Goal: Navigation & Orientation: Find specific page/section

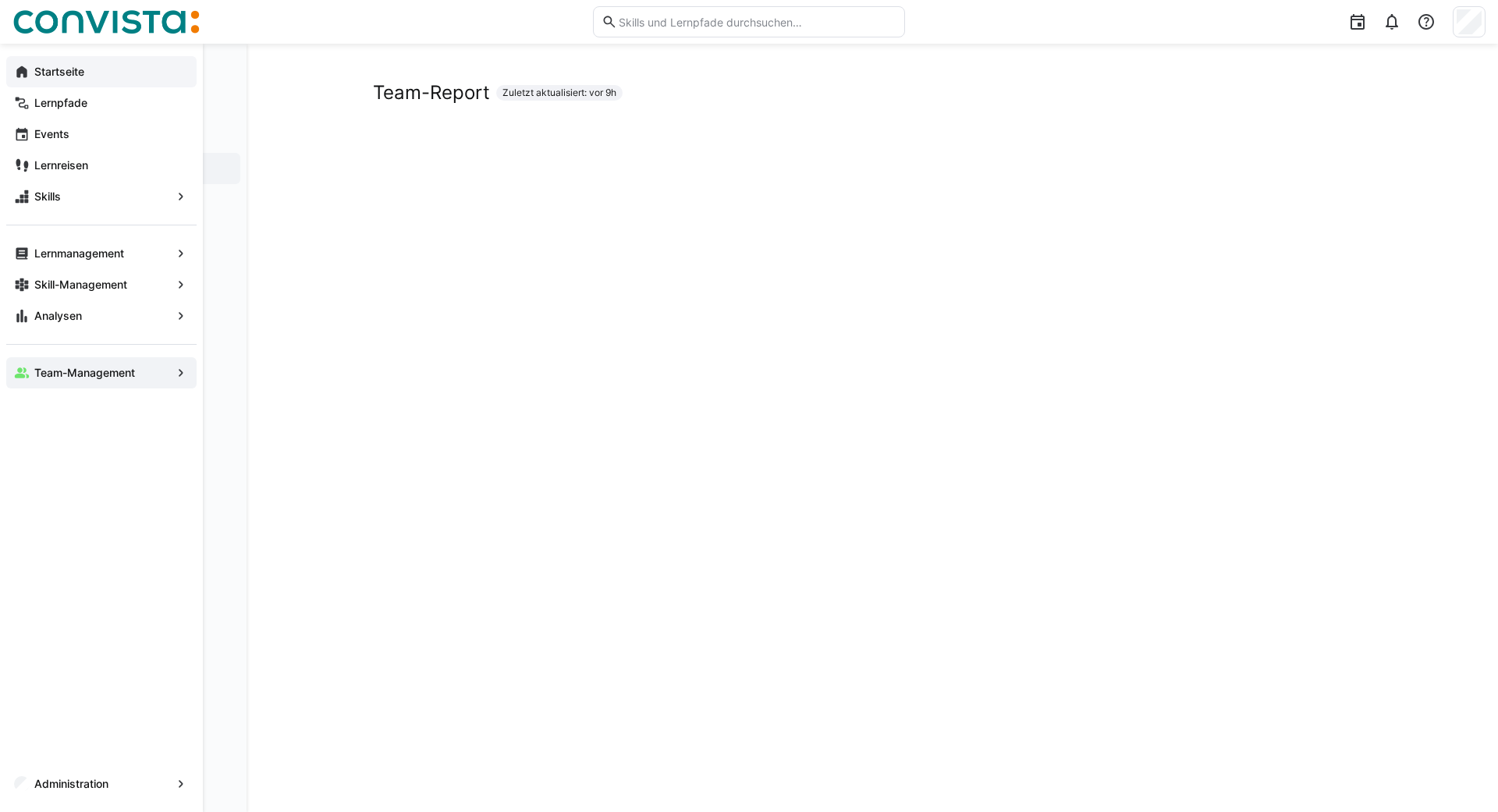
click at [11, 84] on div "Startseite" at bounding box center [101, 71] width 190 height 31
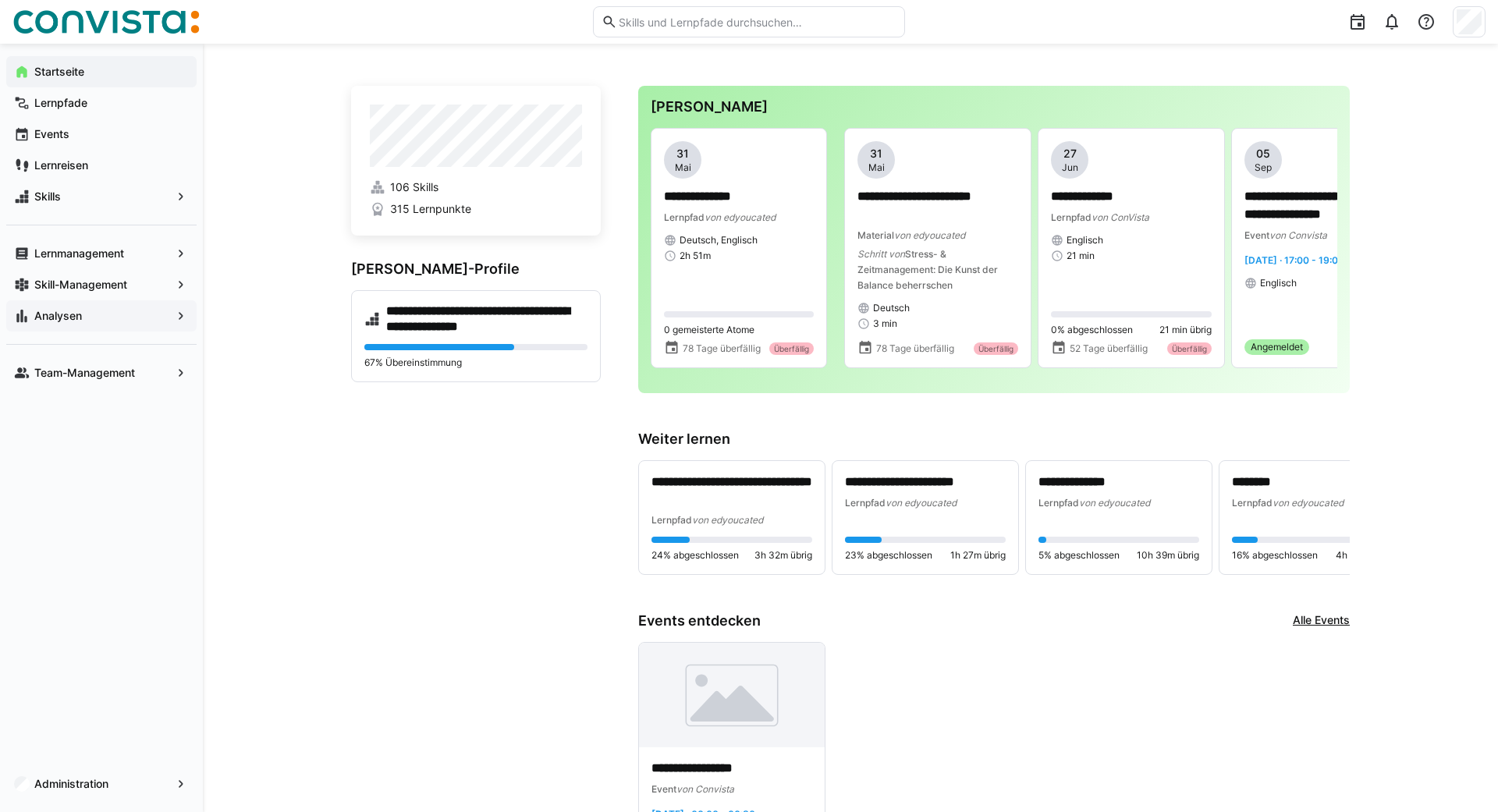
click at [0, 0] on app-navigation-label "Analysen" at bounding box center [0, 0] width 0 height 0
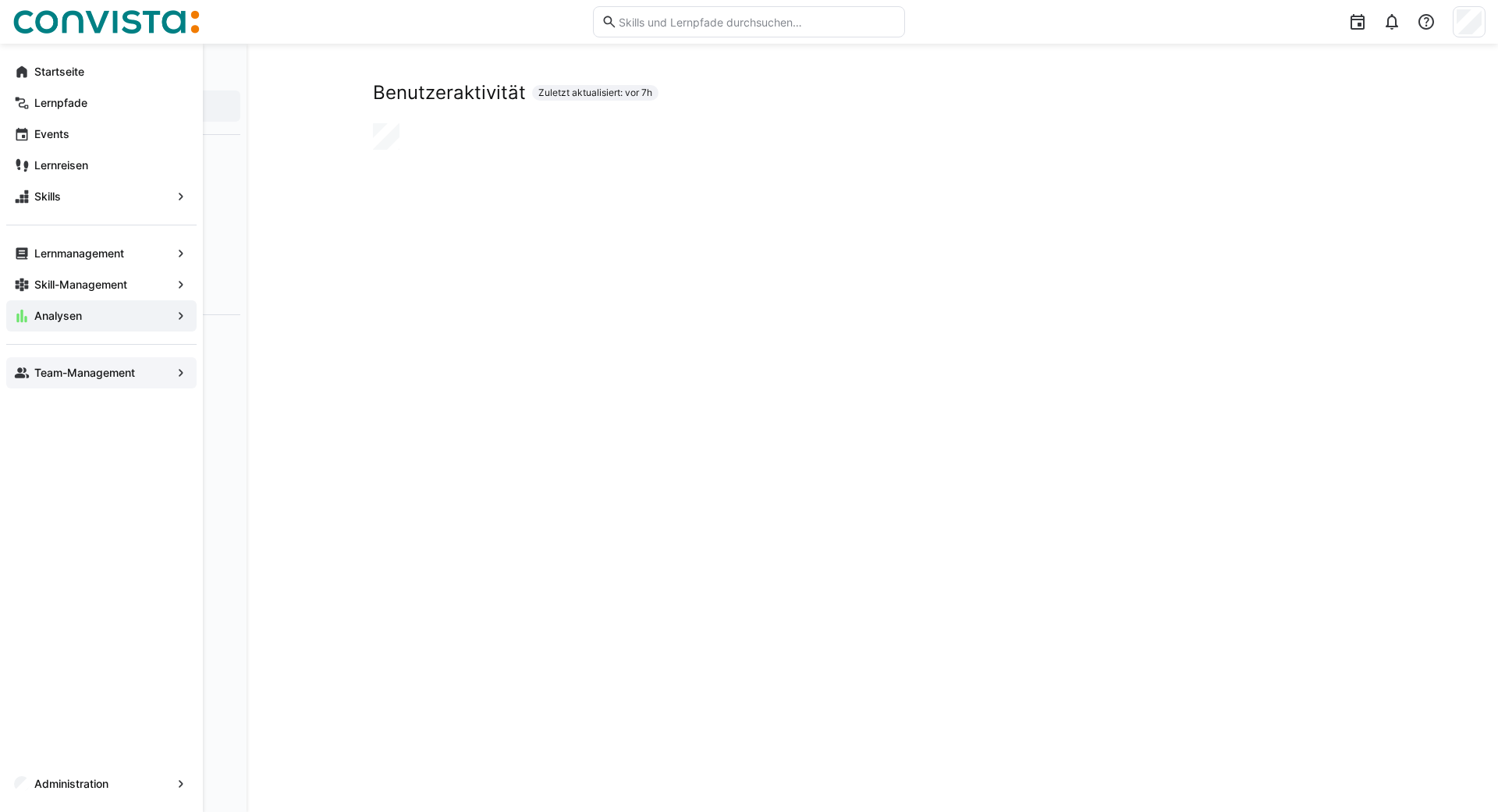
click at [0, 0] on app-navigation-label "Team-Management" at bounding box center [0, 0] width 0 height 0
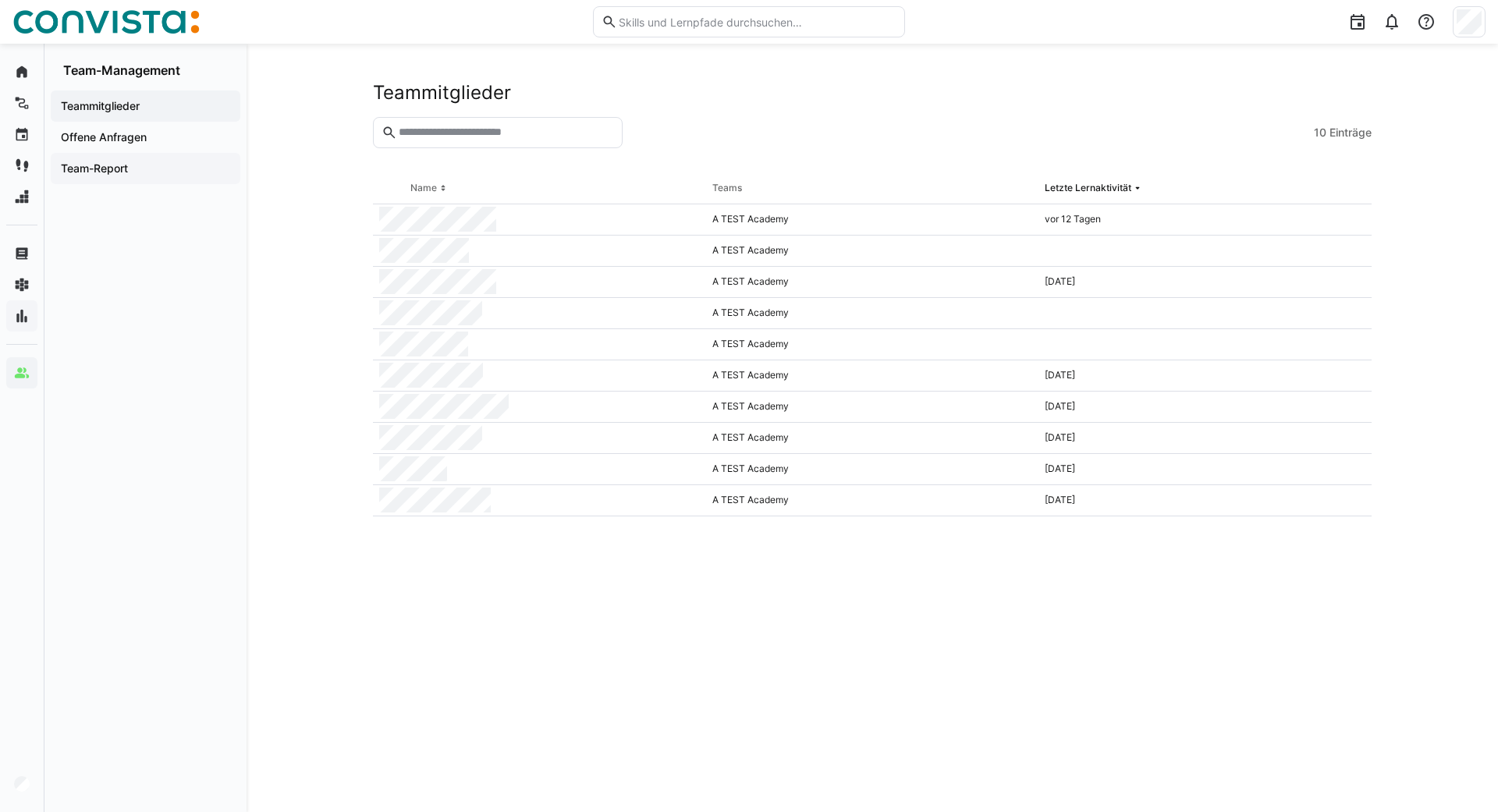
click at [0, 0] on app-navigation-label "Team-Report" at bounding box center [0, 0] width 0 height 0
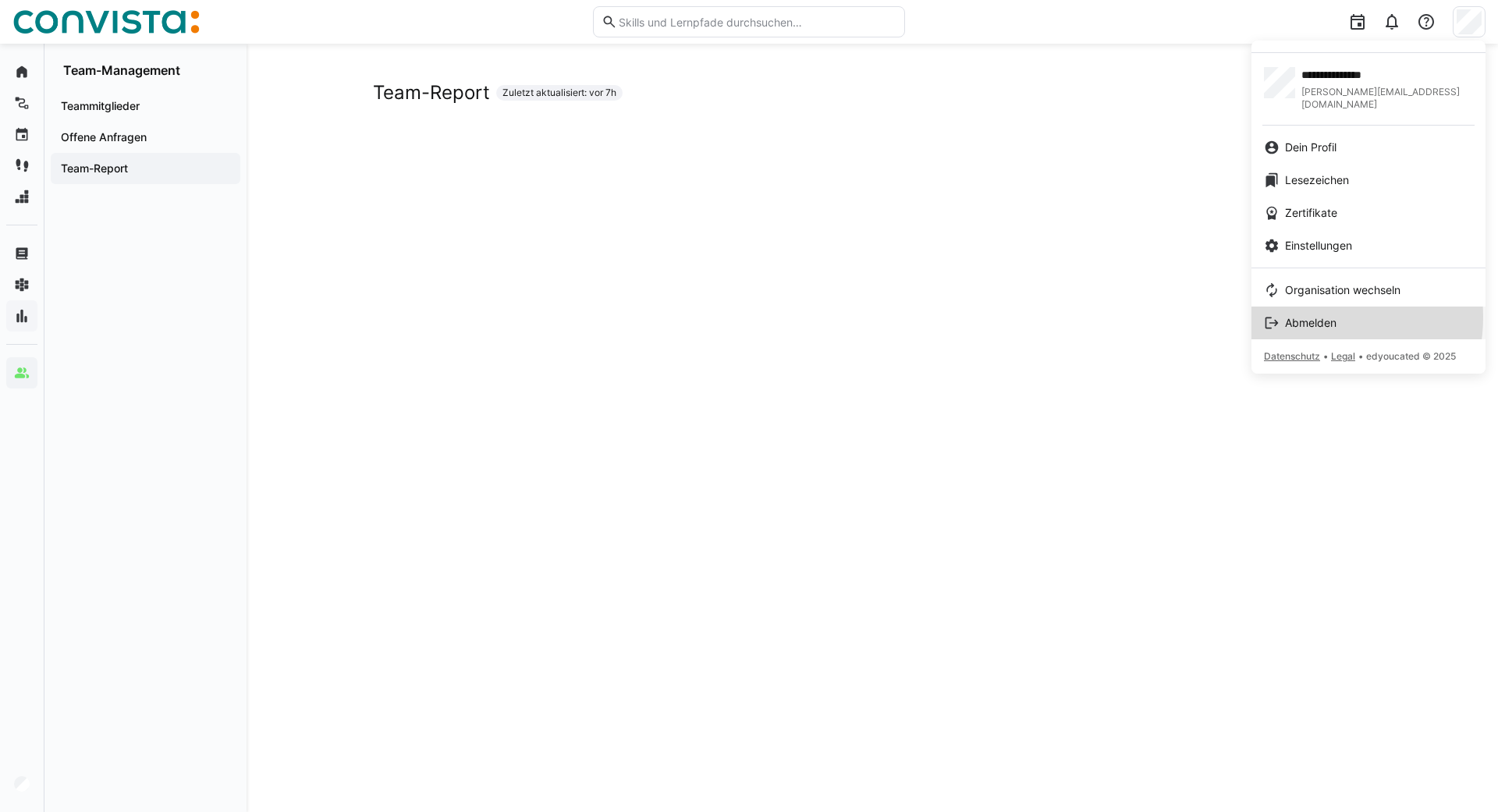
click at [1307, 315] on span "Abmelden" at bounding box center [1311, 322] width 52 height 15
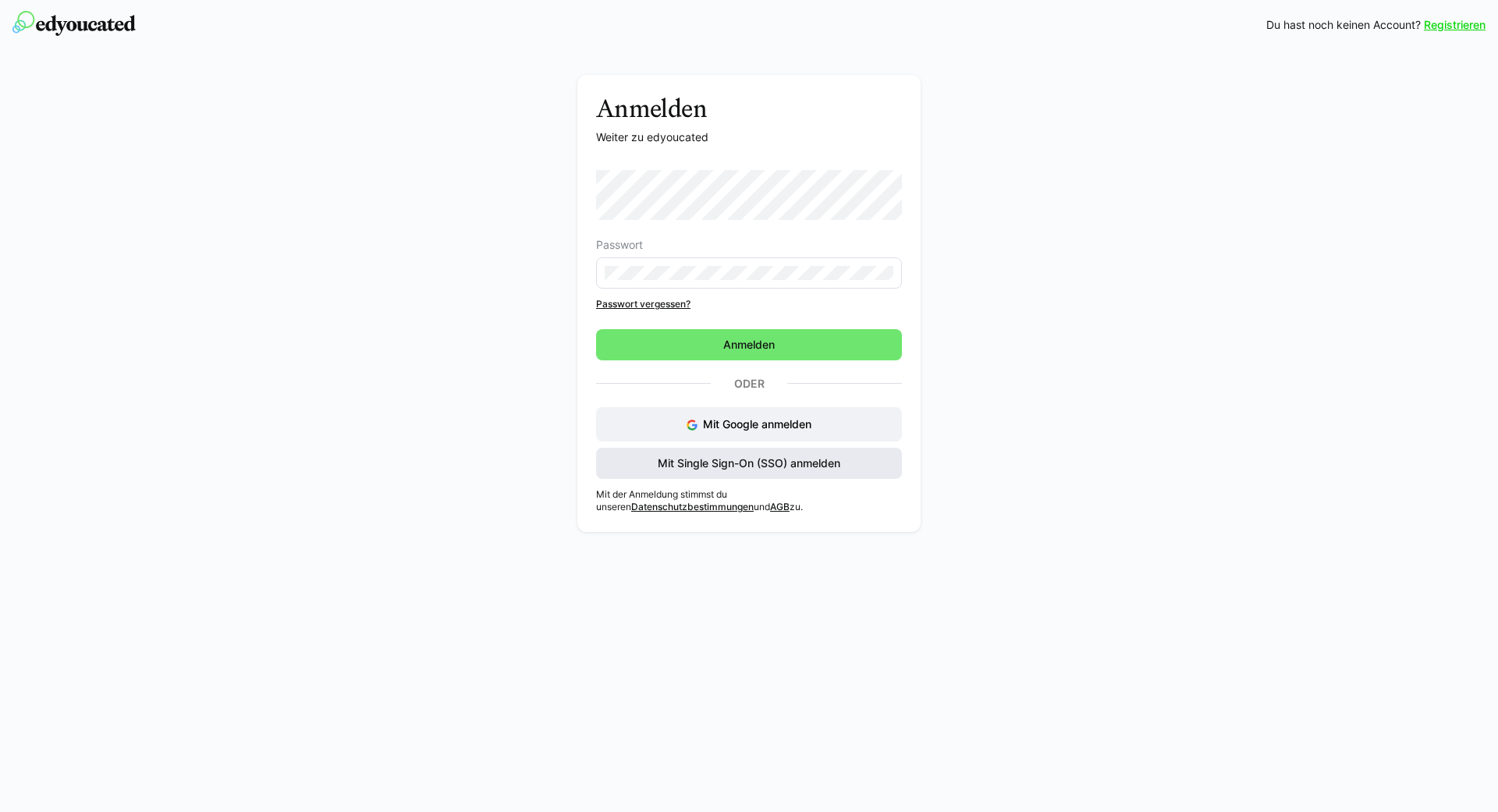
click at [695, 456] on span "Mit Single Sign-On (SSO) anmelden" at bounding box center [749, 463] width 187 height 15
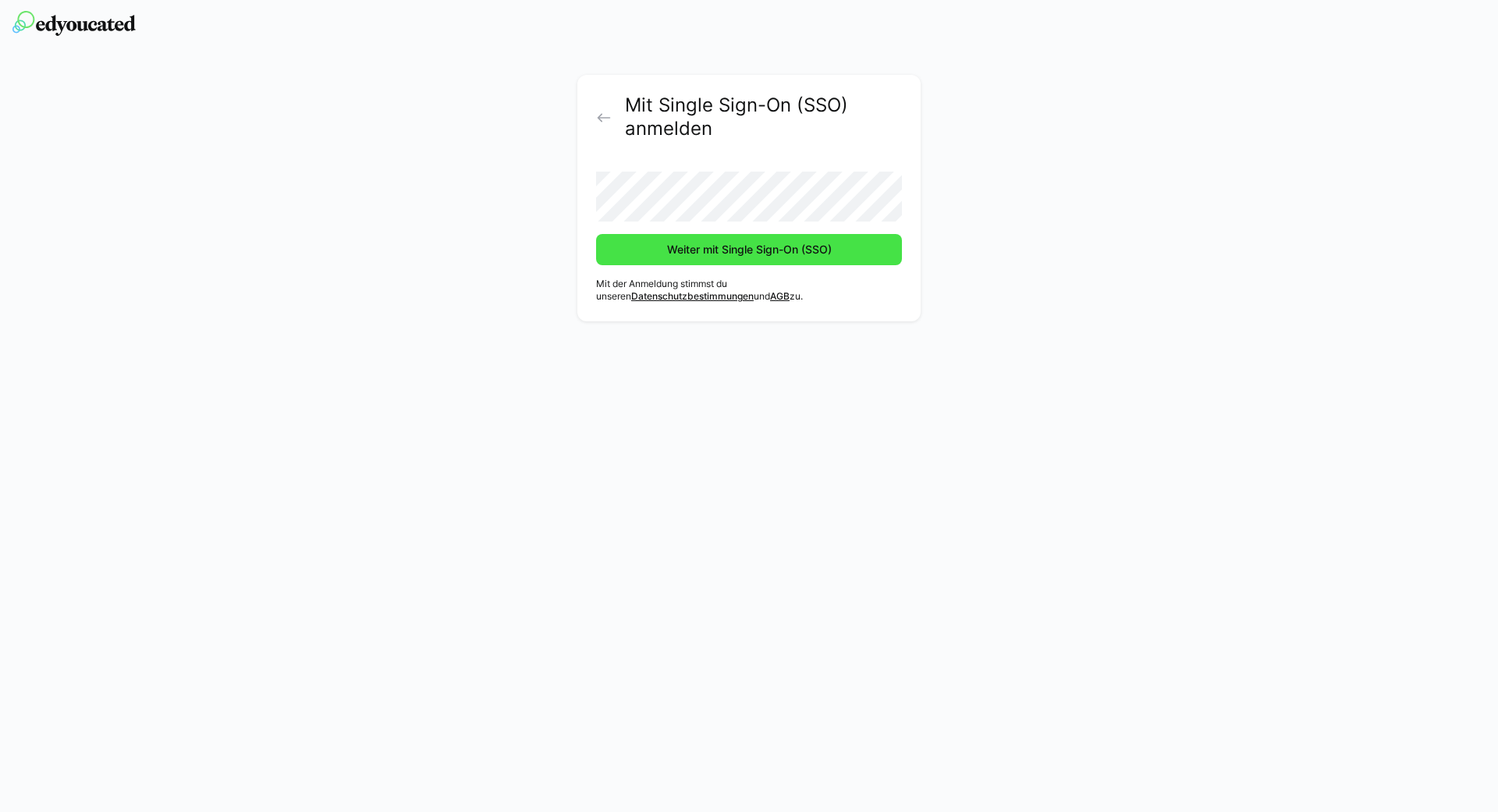
click at [721, 257] on span "Weiter mit Single Sign-On (SSO)" at bounding box center [749, 249] width 306 height 31
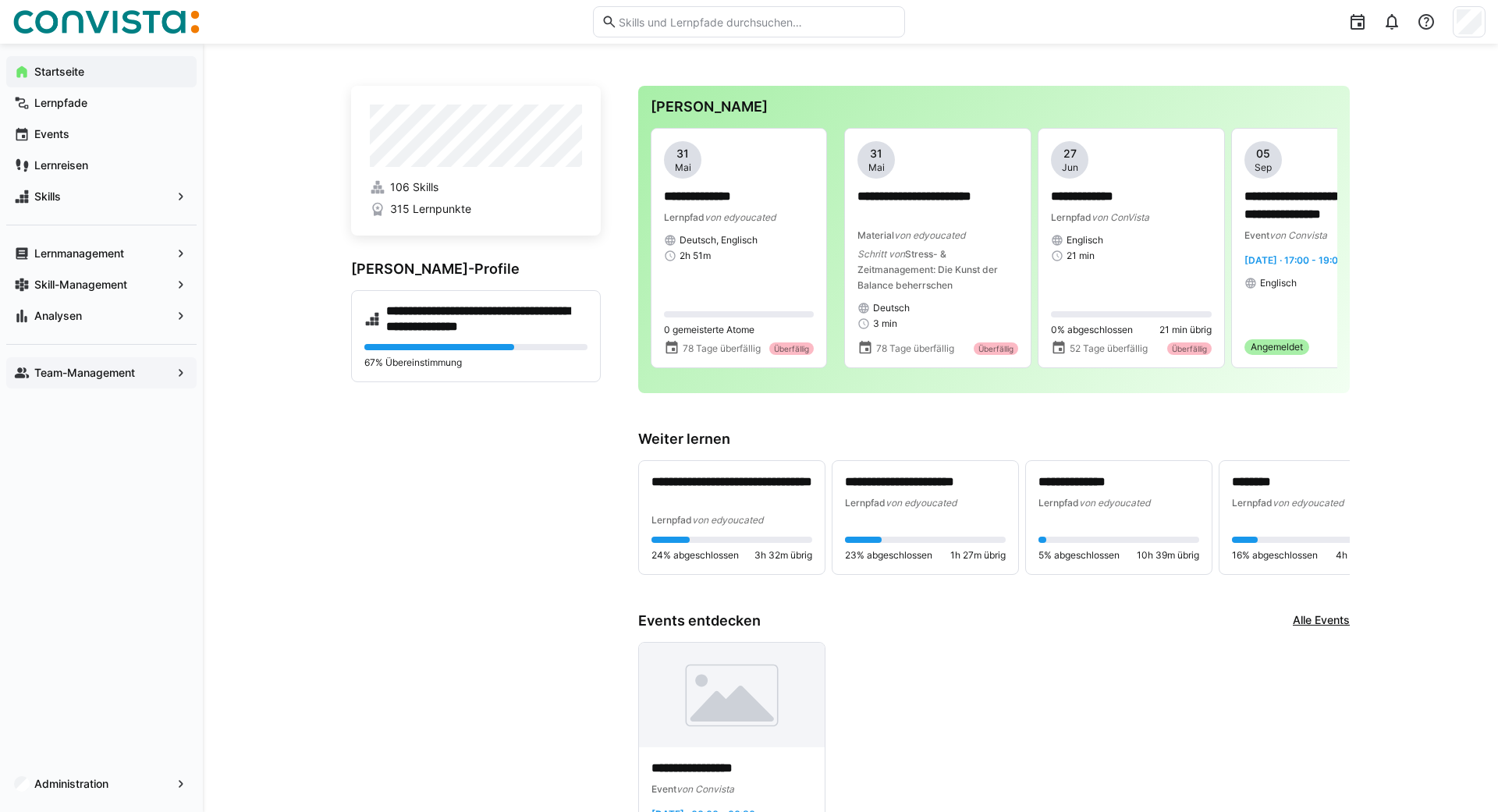
click at [0, 0] on app-navigation-label "Team-Management" at bounding box center [0, 0] width 0 height 0
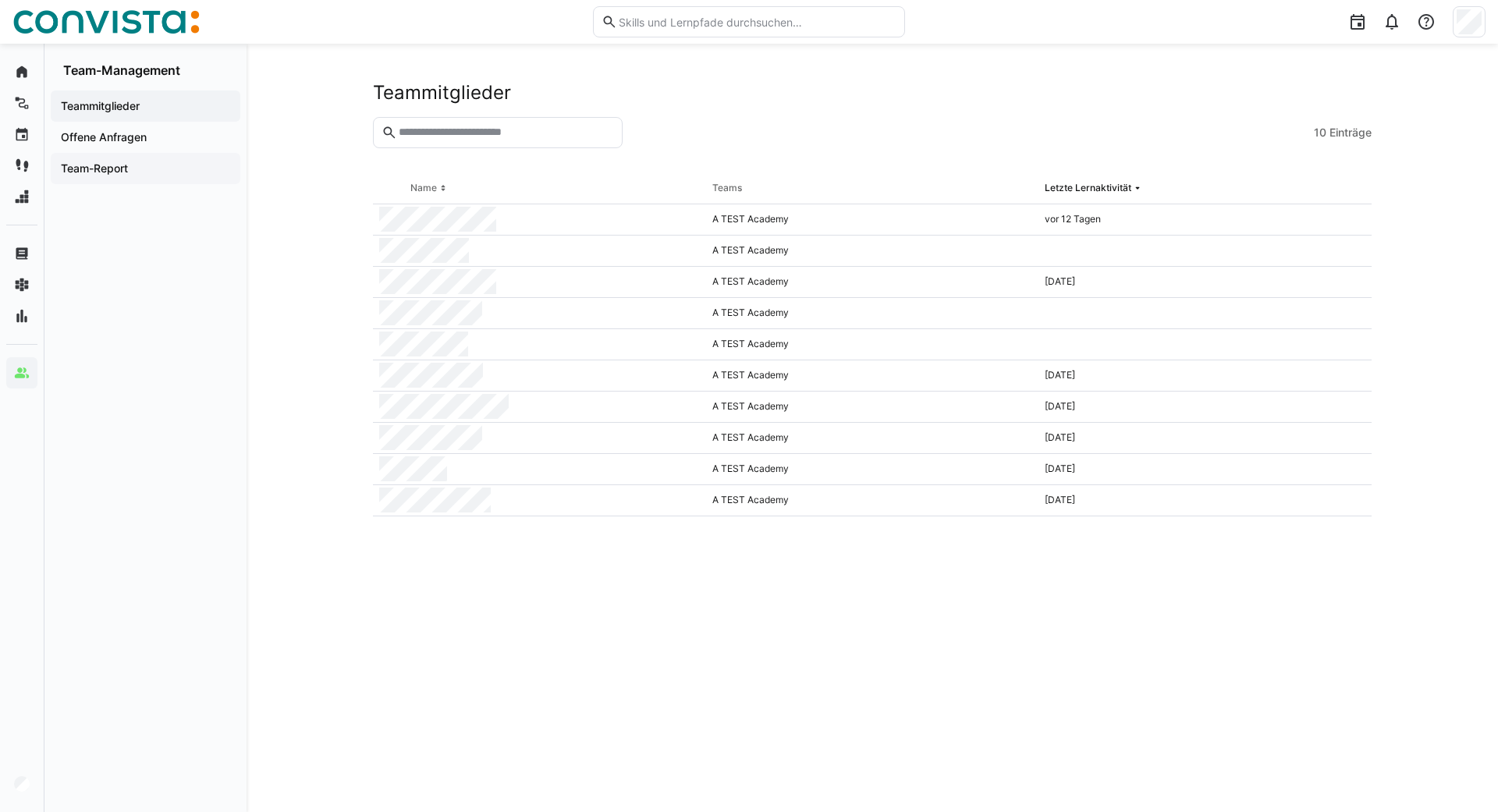
click at [127, 161] on span "Team-Report" at bounding box center [146, 168] width 174 height 15
